Goal: Complete application form

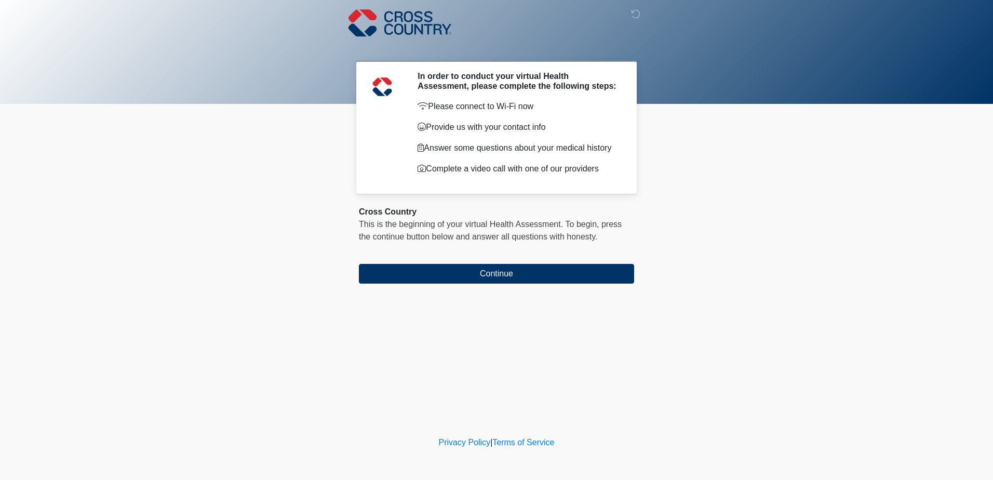
click at [795, 144] on body "‎ ‎ ‎ In order to conduct your virtual Health Assessment, please complete the f…" at bounding box center [496, 240] width 993 height 480
click at [852, 153] on body "‎ ‎ ‎ In order to conduct your virtual Health Assessment, please complete the f…" at bounding box center [496, 240] width 993 height 480
click at [801, 223] on body "‎ ‎ ‎ In order to conduct your virtual Health Assessment, please complete the f…" at bounding box center [496, 240] width 993 height 480
click at [799, 222] on body "‎ ‎ ‎ In order to conduct your virtual Health Assessment, please complete the f…" at bounding box center [496, 240] width 993 height 480
click at [798, 221] on body "‎ ‎ ‎ In order to conduct your virtual Health Assessment, please complete the f…" at bounding box center [496, 240] width 993 height 480
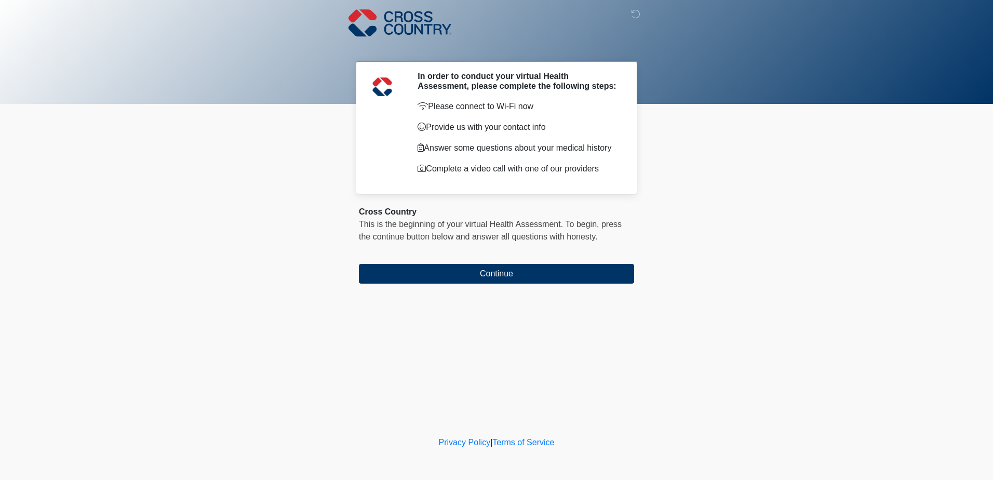
click at [775, 283] on body "‎ ‎ ‎ In order to conduct your virtual Health Assessment, please complete the f…" at bounding box center [496, 240] width 993 height 480
click at [488, 328] on div "‎ ‎ ‎ In order to conduct your virtual Health Assessment, please complete the f…" at bounding box center [496, 216] width 311 height 413
click at [505, 269] on button "Continue" at bounding box center [496, 274] width 275 height 20
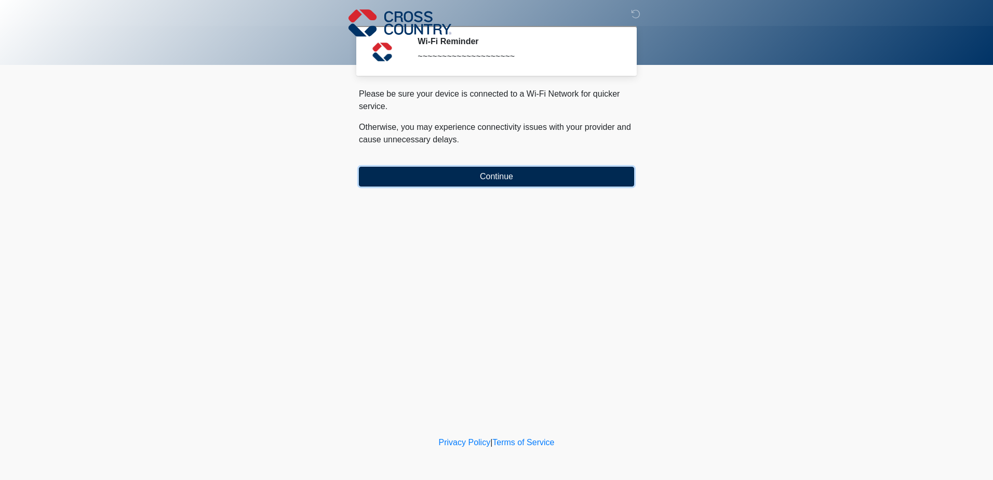
click at [486, 180] on button "Continue" at bounding box center [496, 177] width 275 height 20
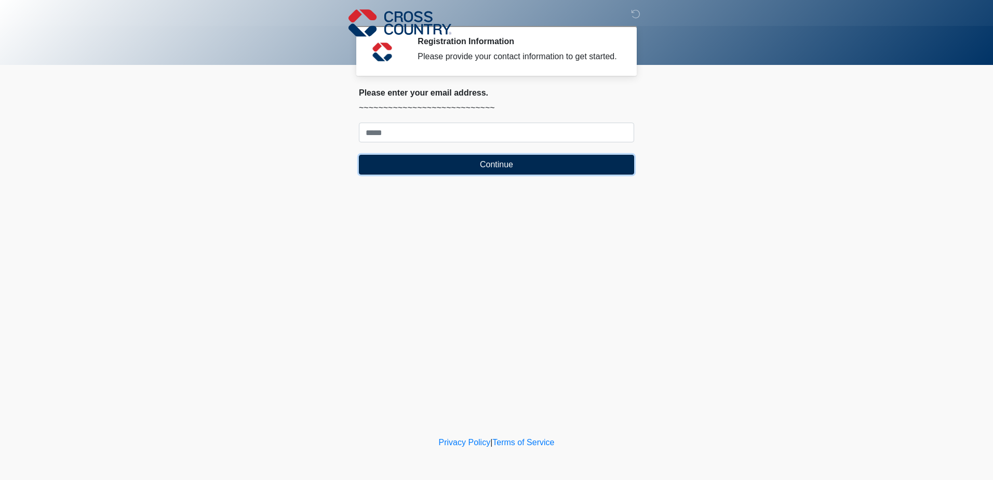
click at [485, 164] on button "Continue" at bounding box center [496, 165] width 275 height 20
click at [775, 172] on body "‎ ‎ ‎ Registration Information Please provide your contact information to get s…" at bounding box center [496, 240] width 993 height 480
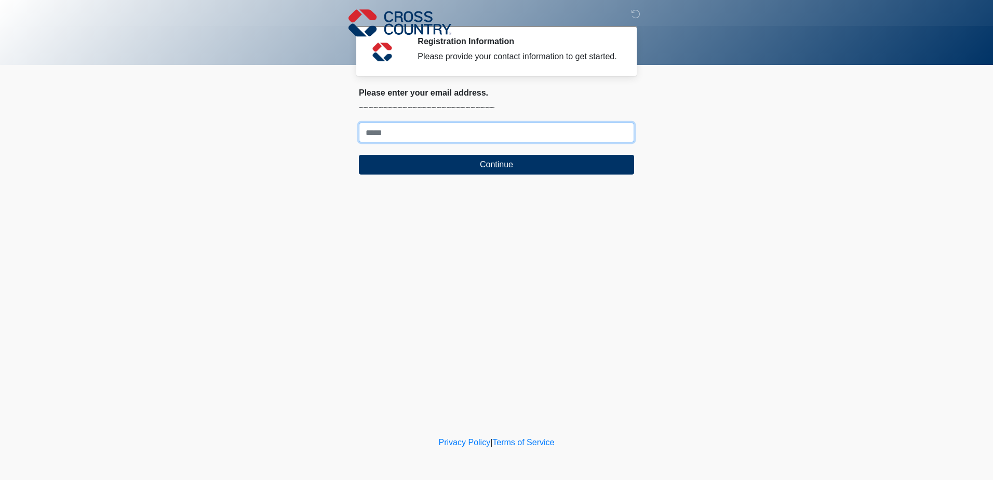
click at [481, 134] on input "Where should we email your response?" at bounding box center [496, 133] width 275 height 20
paste input "**********"
type input "**********"
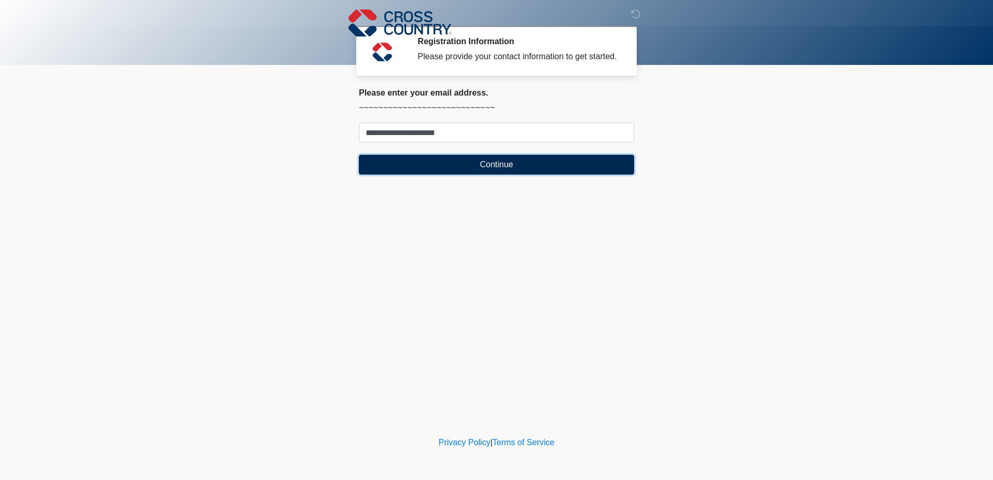
click at [457, 157] on button "Continue" at bounding box center [496, 165] width 275 height 20
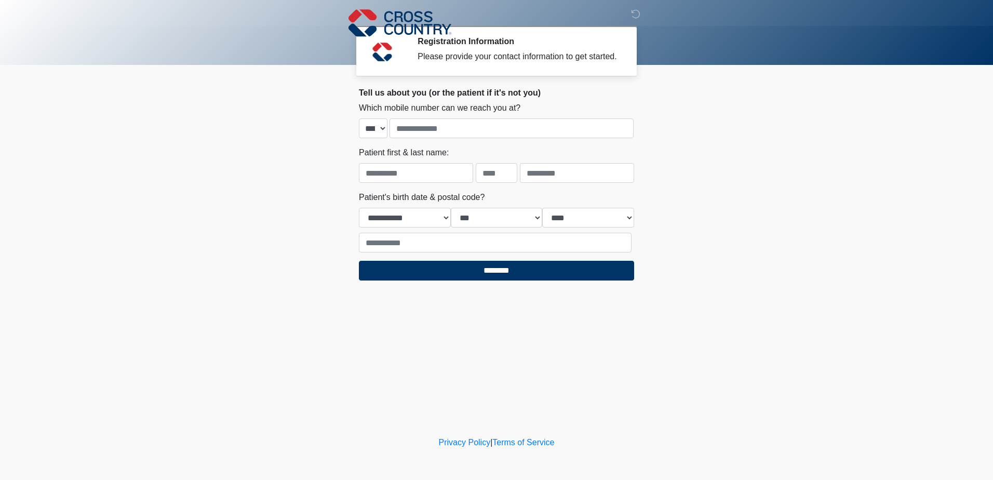
click at [756, 223] on body "‎ ‎ ‎ Registration Information Please provide your contact information to get s…" at bounding box center [496, 240] width 993 height 480
drag, startPoint x: 217, startPoint y: 278, endPoint x: 129, endPoint y: 128, distance: 174.1
click at [217, 278] on body "‎ ‎ ‎ Registration Information Please provide your contact information to get s…" at bounding box center [496, 240] width 993 height 480
